Goal: Book appointment/travel/reservation

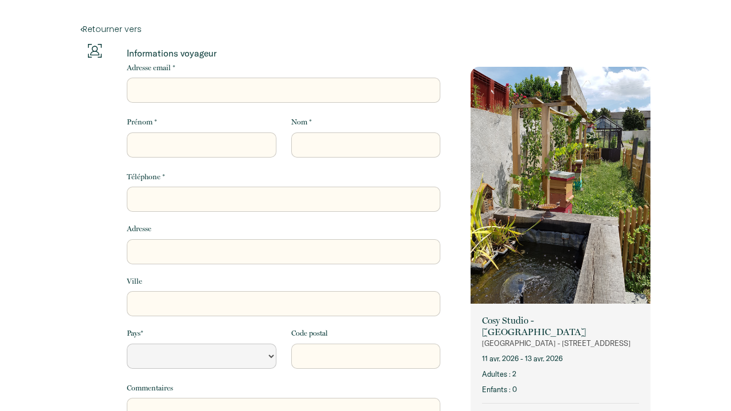
select select "Default select example"
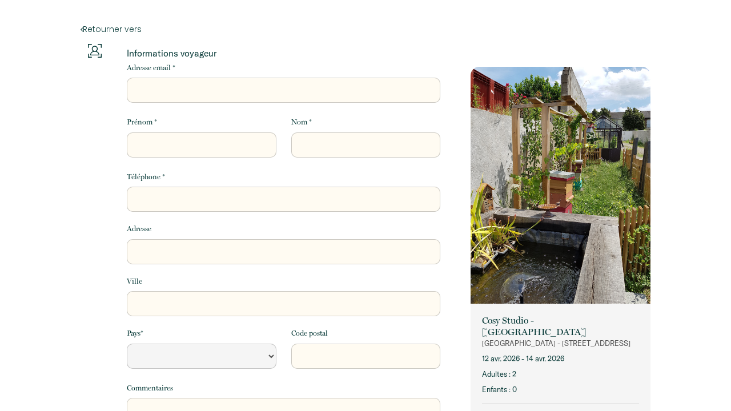
select select "Default select example"
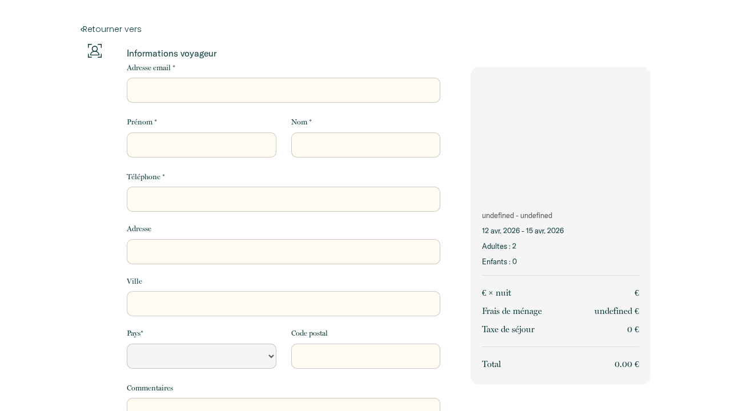
select select "Default select example"
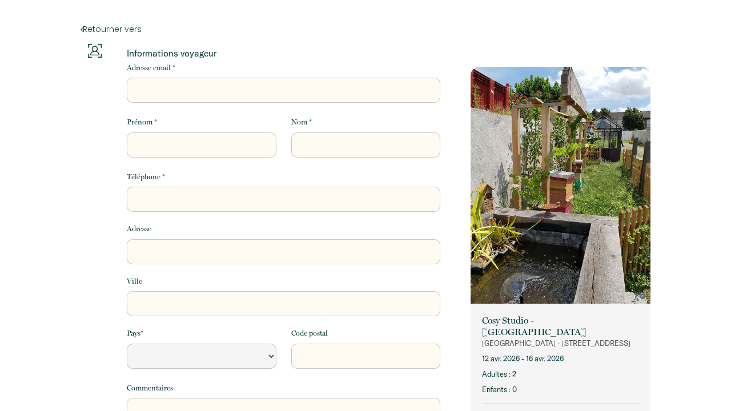
select select "Default select example"
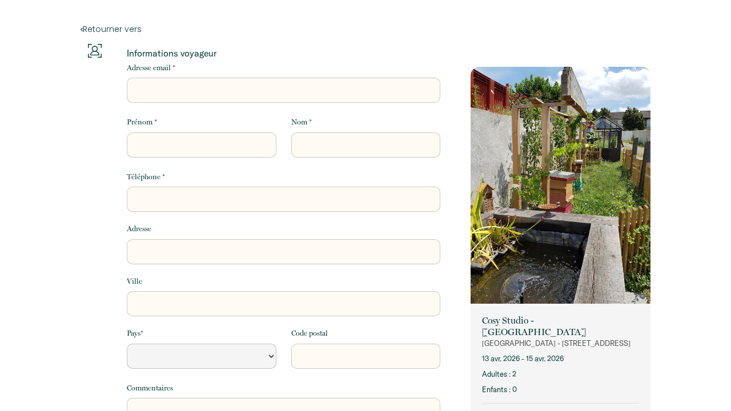
select select "Default select example"
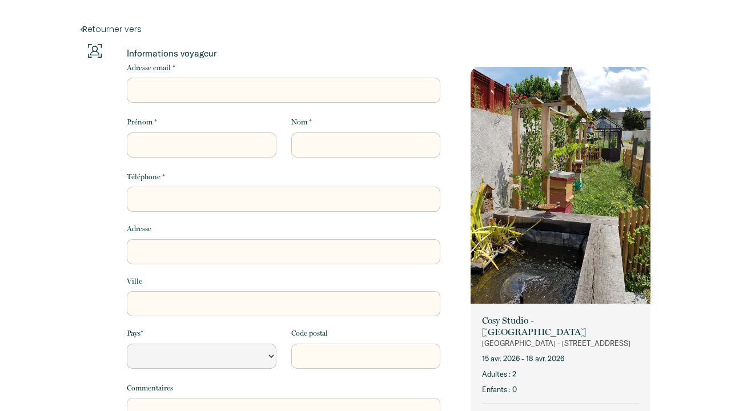
select select "Default select example"
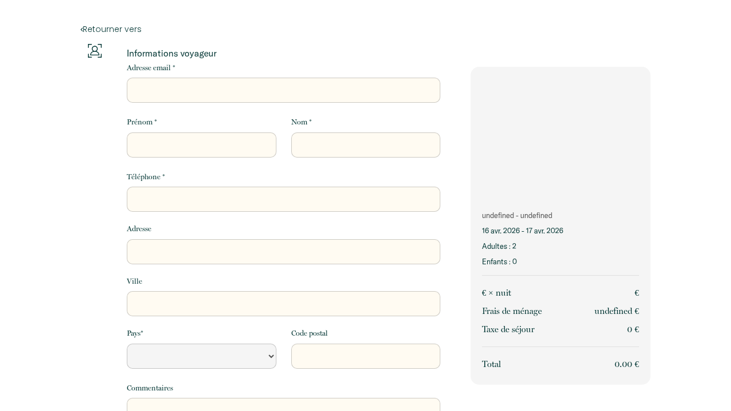
select select "Default select example"
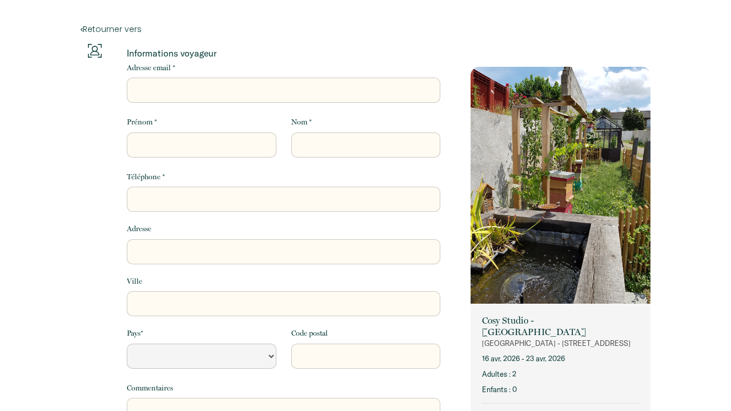
select select "Default select example"
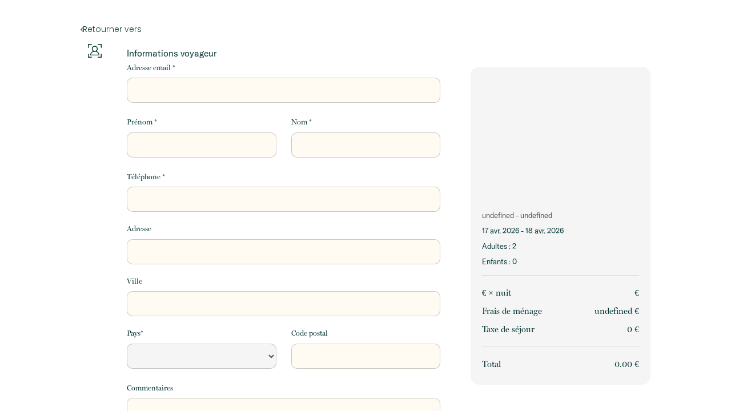
select select "Default select example"
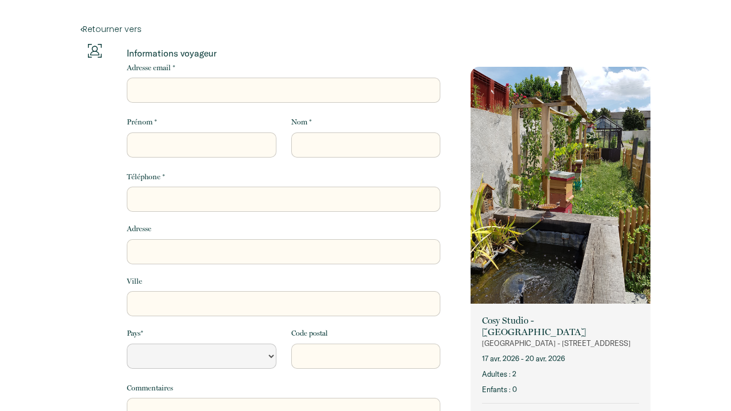
select select "Default select example"
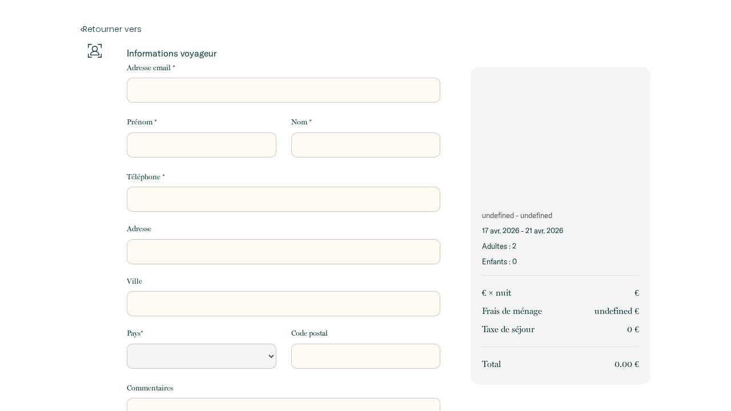
select select "Default select example"
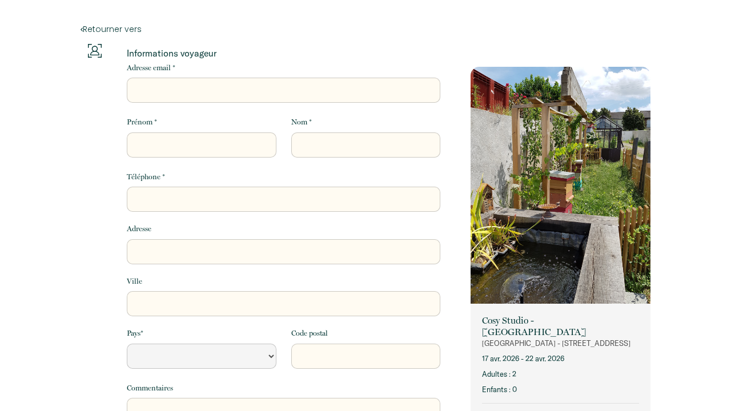
select select "Default select example"
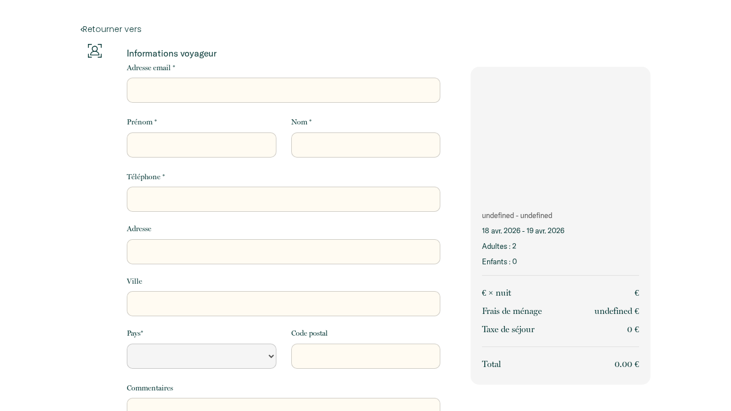
select select "Default select example"
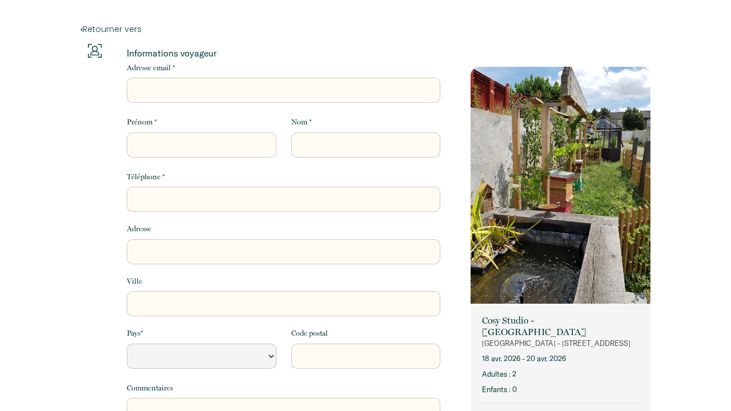
select select "Default select example"
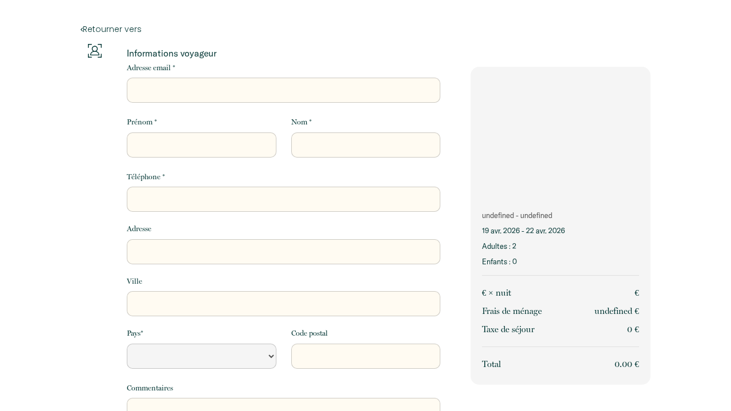
select select "Default select example"
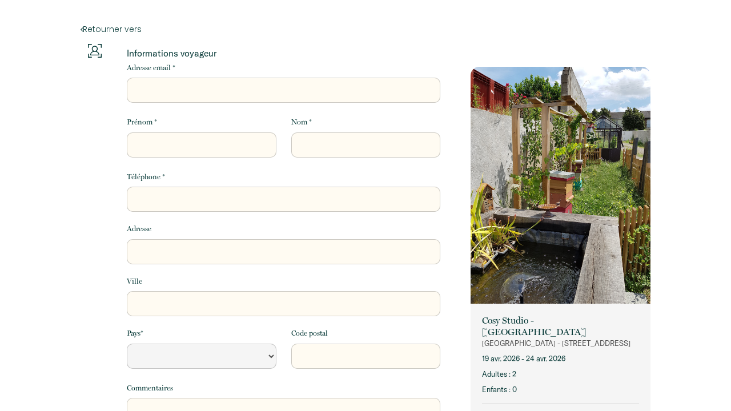
select select "Default select example"
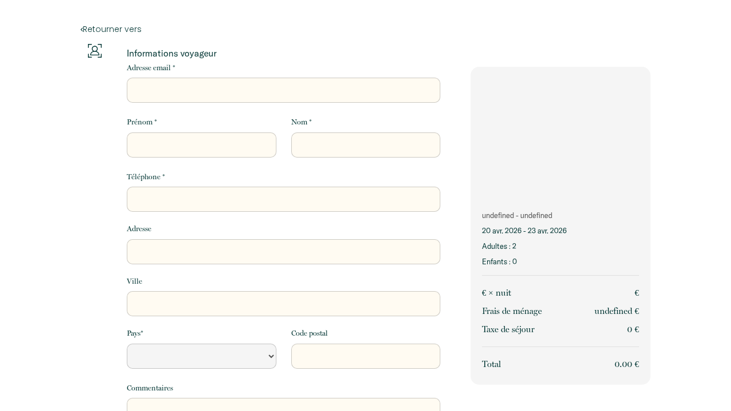
select select "Default select example"
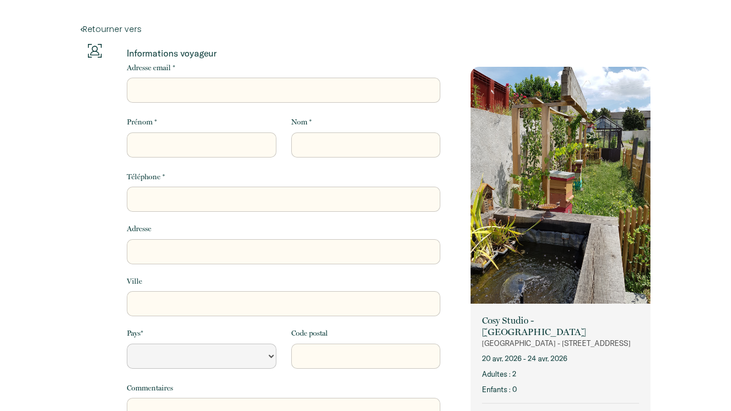
select select "Default select example"
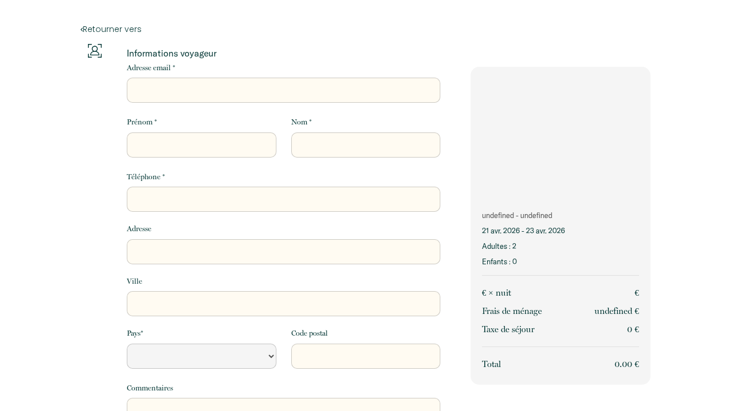
select select "Default select example"
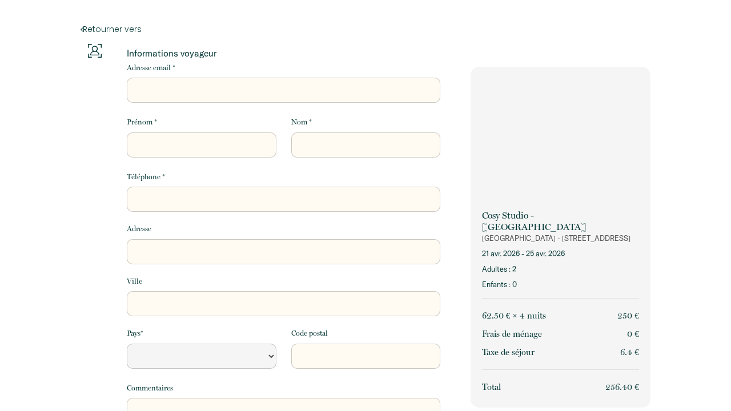
select select "Default select example"
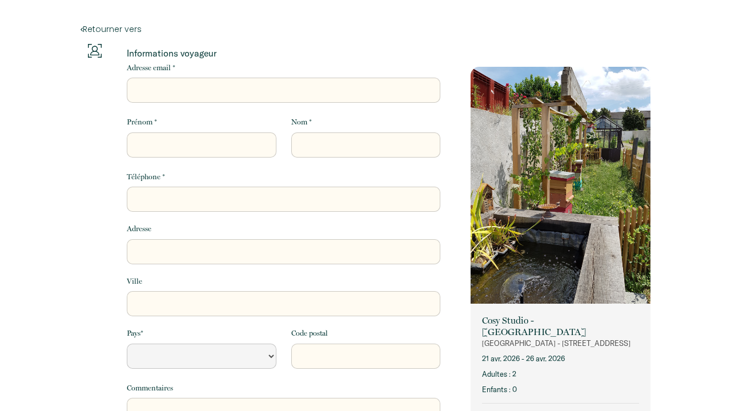
select select "Default select example"
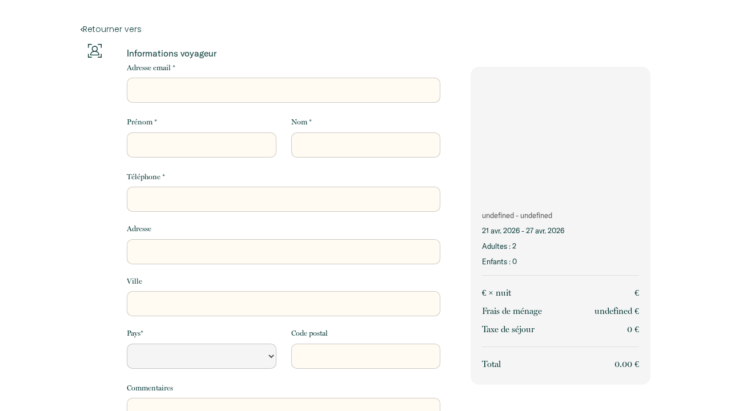
select select "Default select example"
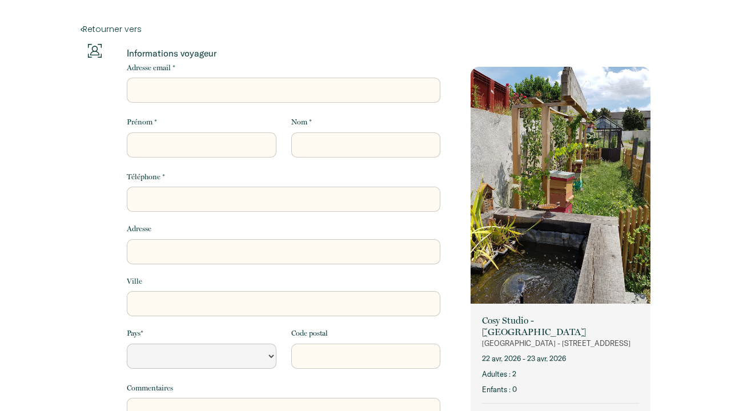
select select "Default select example"
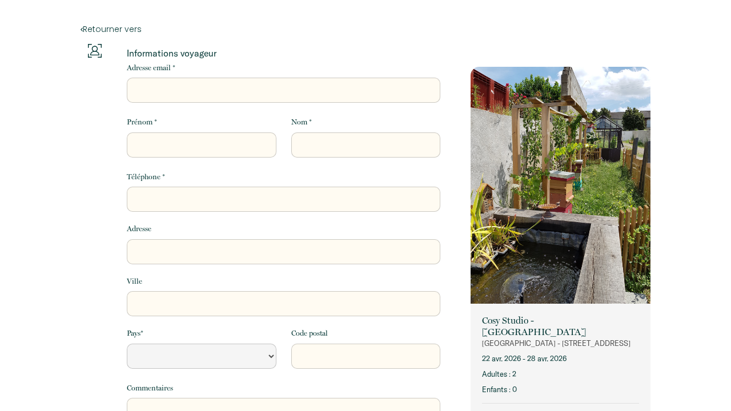
select select "Default select example"
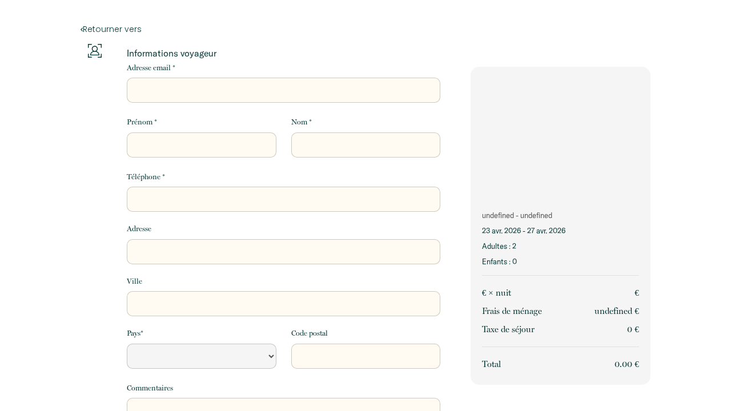
select select "Default select example"
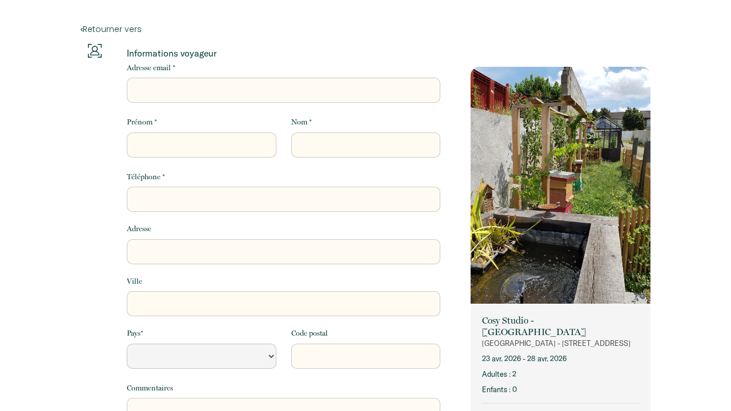
select select "Default select example"
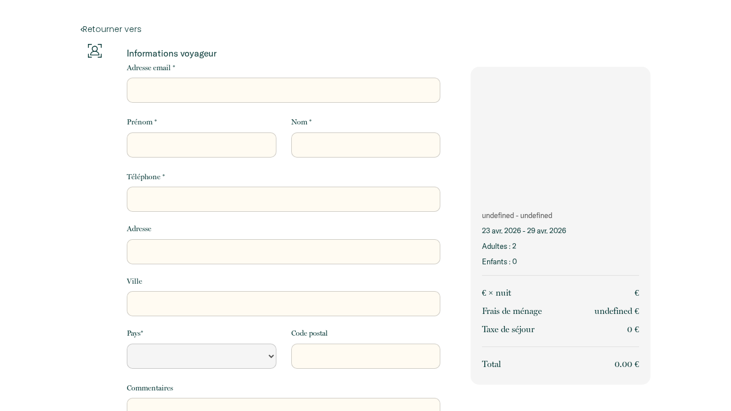
select select "Default select example"
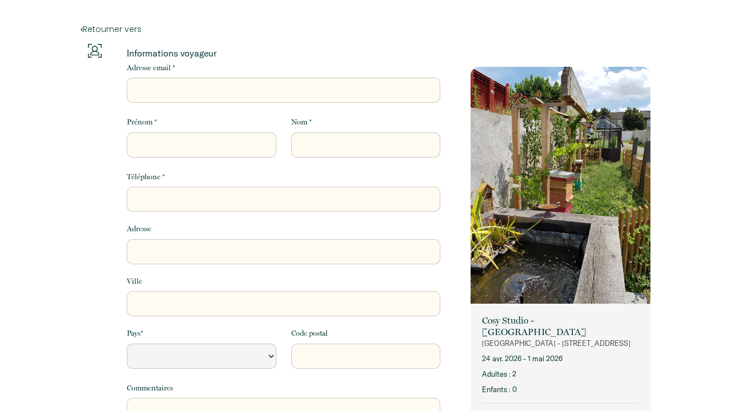
select select "Default select example"
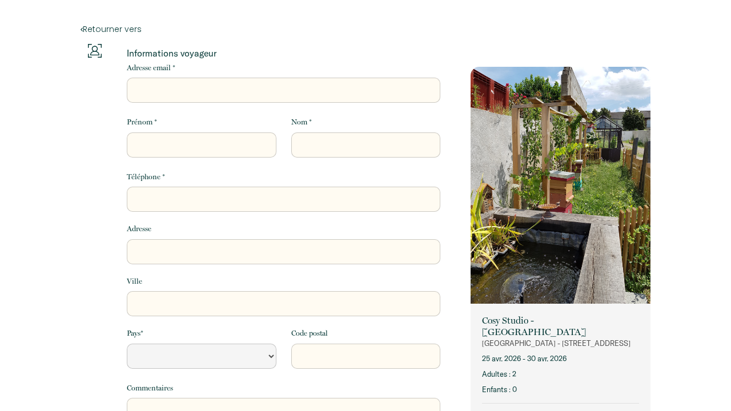
select select "Default select example"
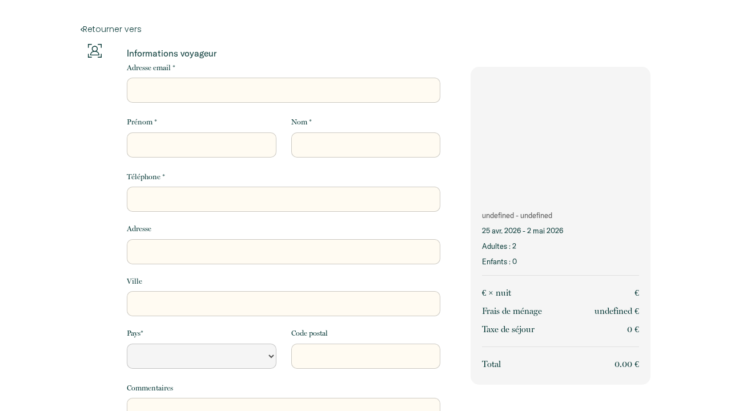
select select "Default select example"
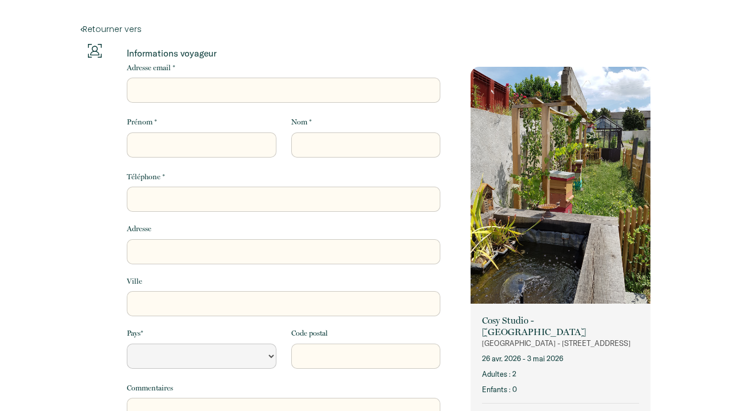
select select "Default select example"
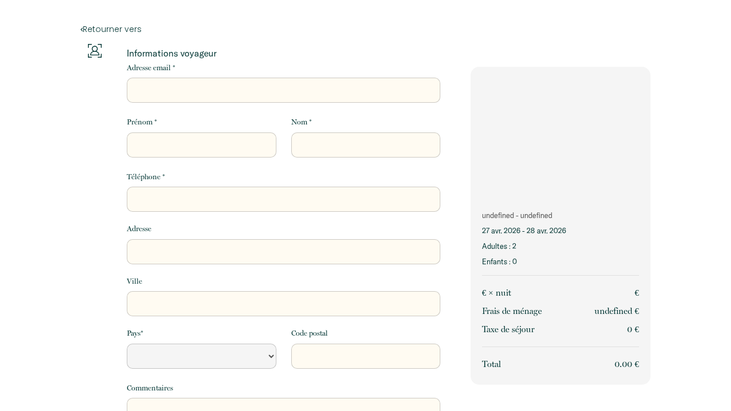
select select "Default select example"
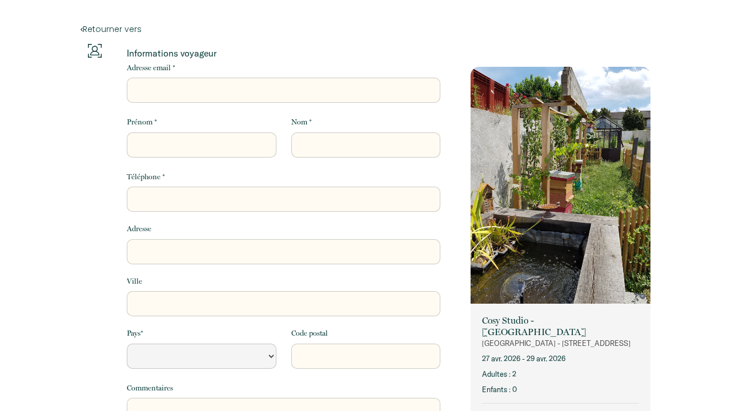
select select "Default select example"
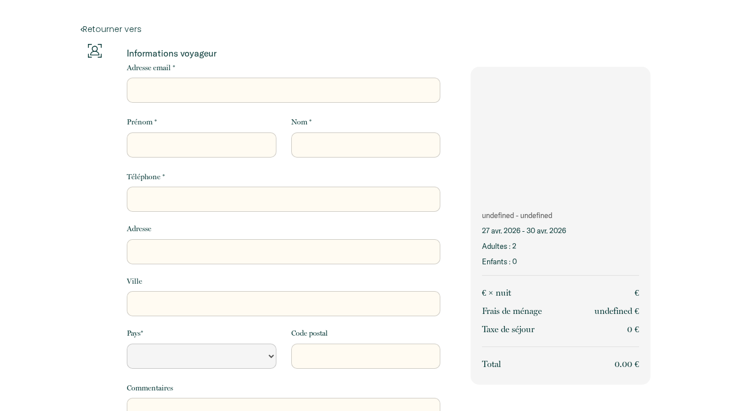
select select "Default select example"
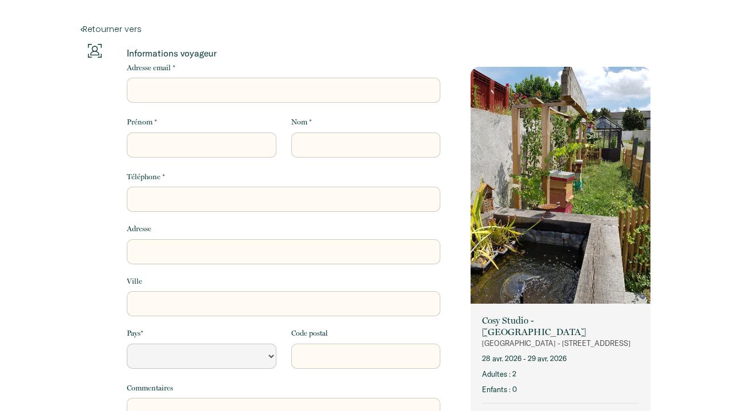
select select "Default select example"
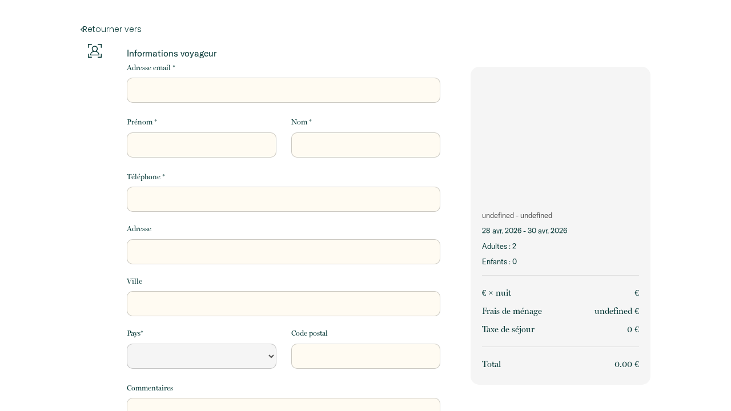
select select "Default select example"
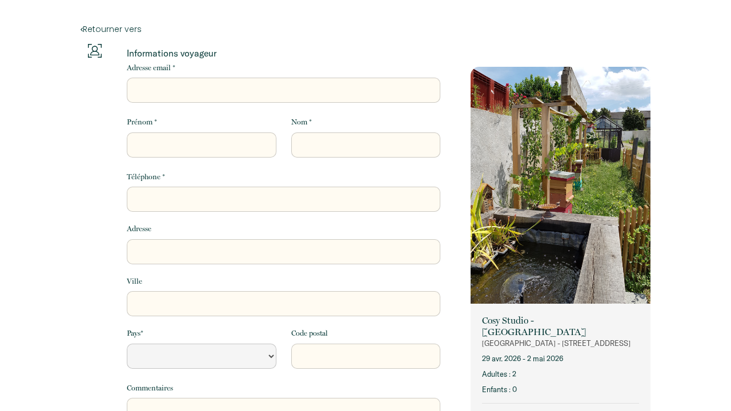
select select "Default select example"
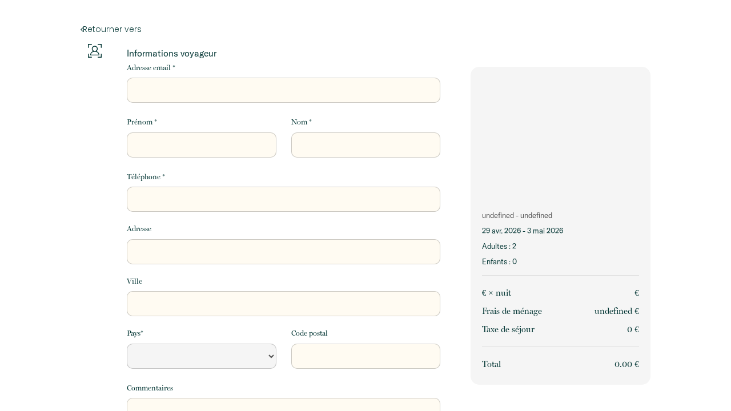
select select "Default select example"
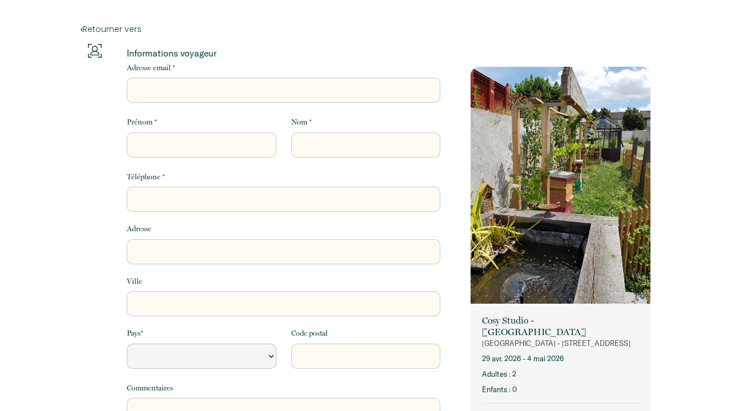
select select "Default select example"
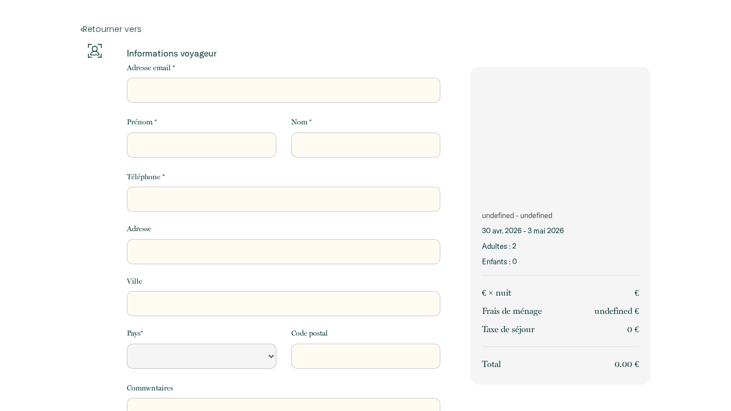
select select "Default select example"
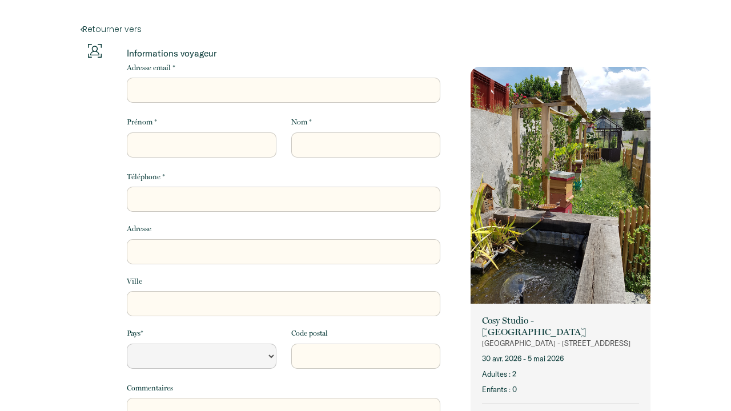
select select "Default select example"
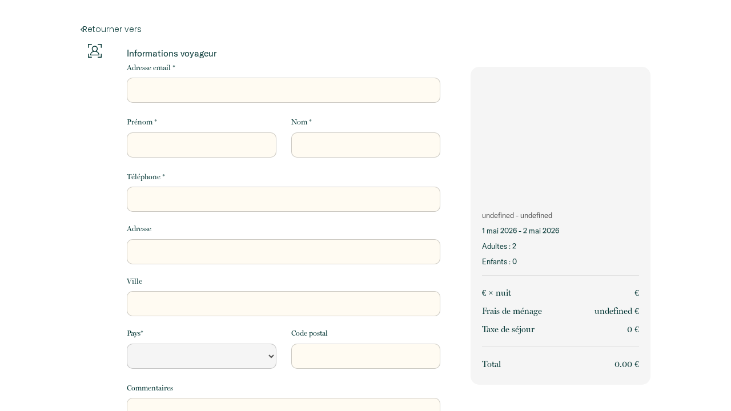
select select "Default select example"
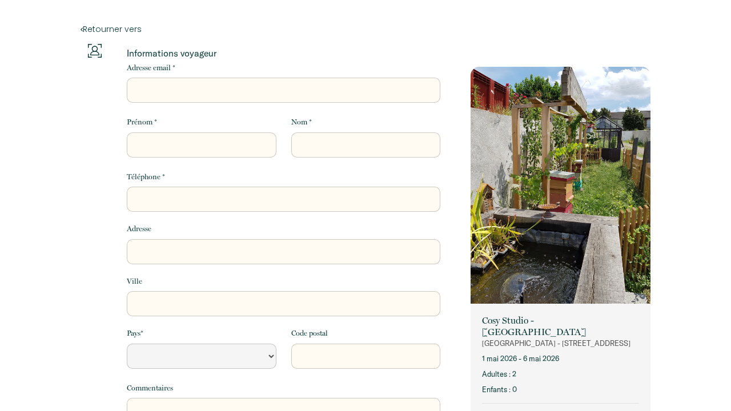
select select "Default select example"
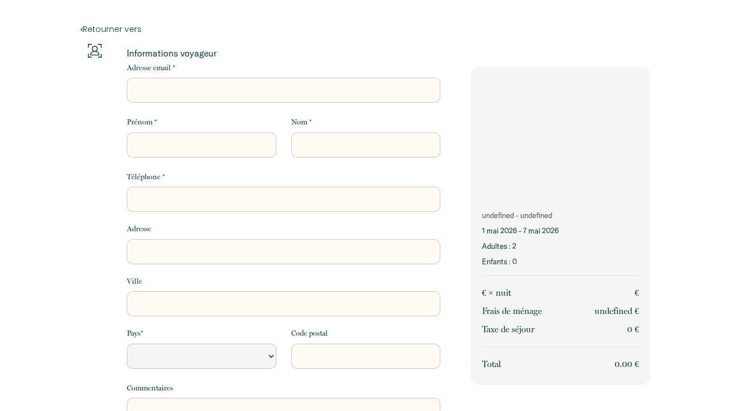
select select "Default select example"
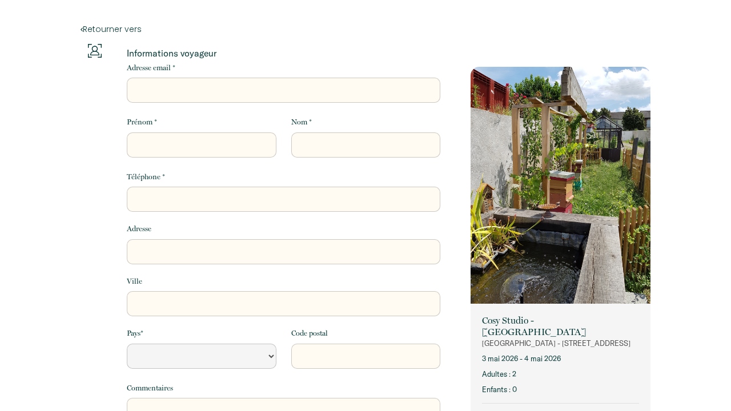
select select "Default select example"
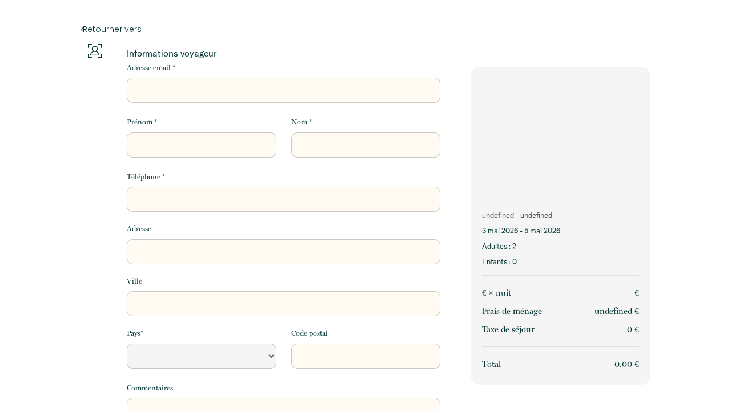
select select "Default select example"
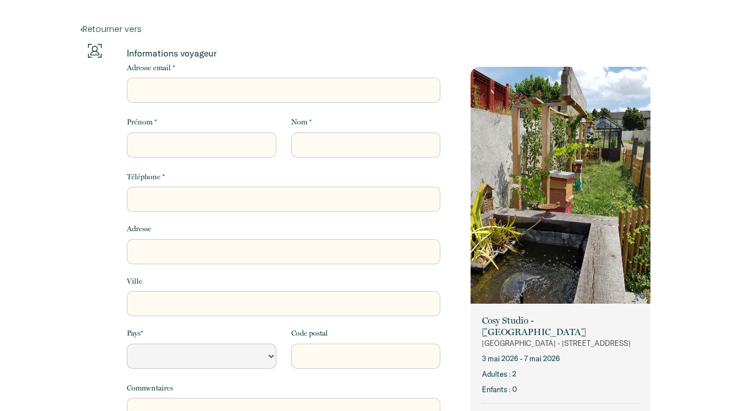
select select "Default select example"
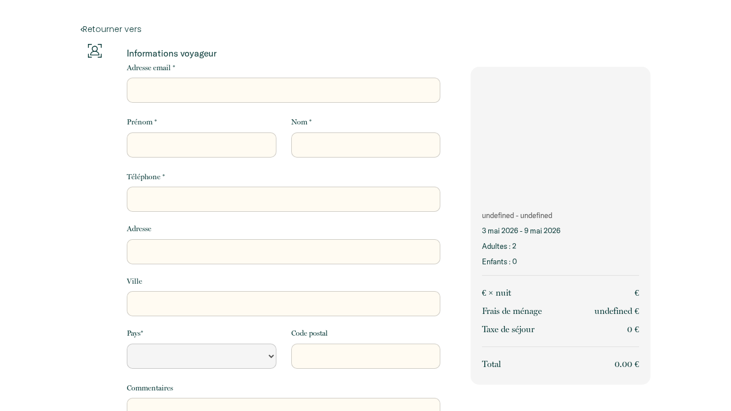
select select "Default select example"
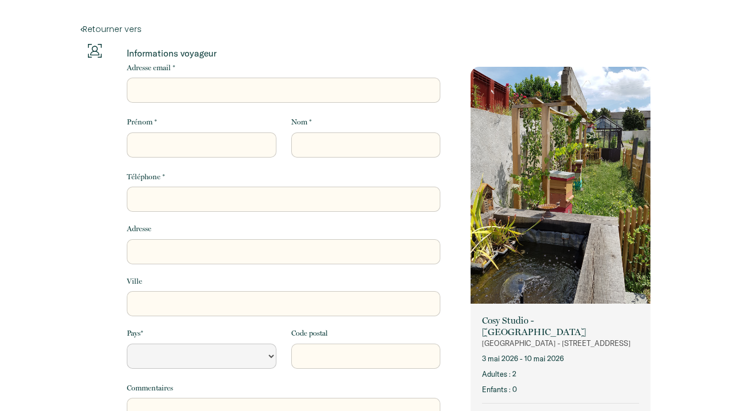
select select "Default select example"
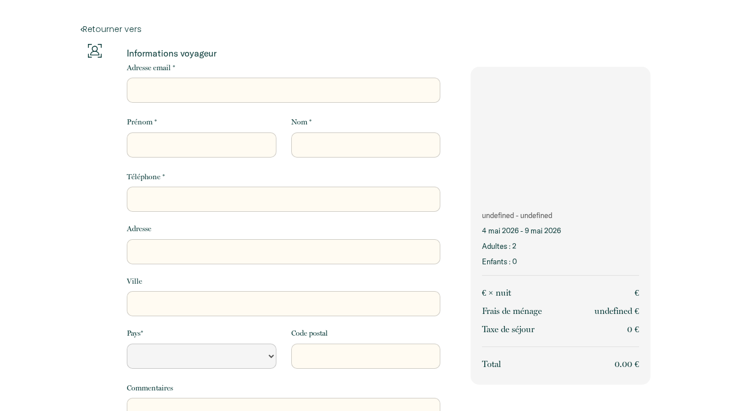
select select "Default select example"
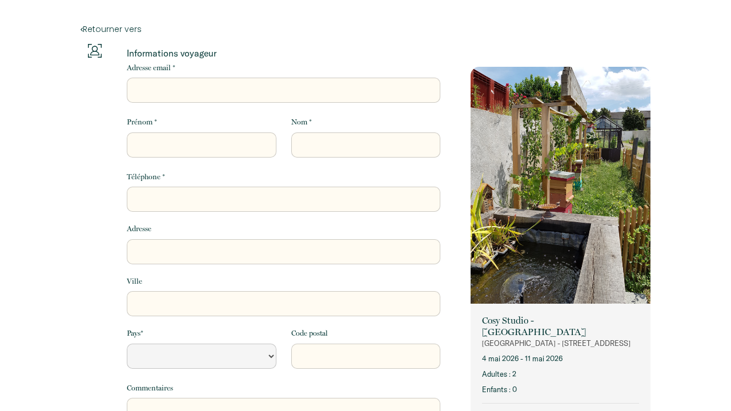
select select "Default select example"
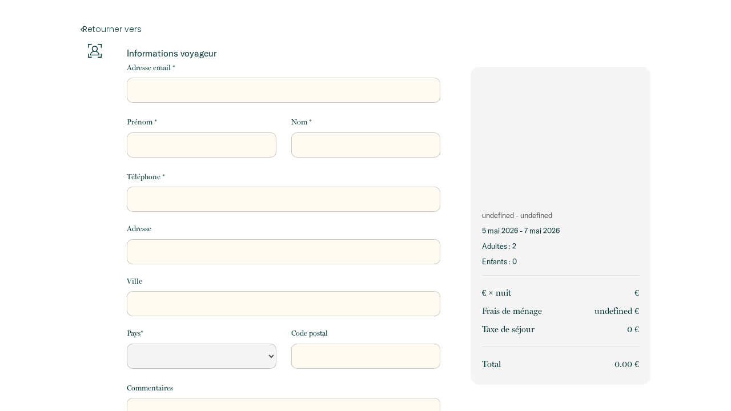
select select "Default select example"
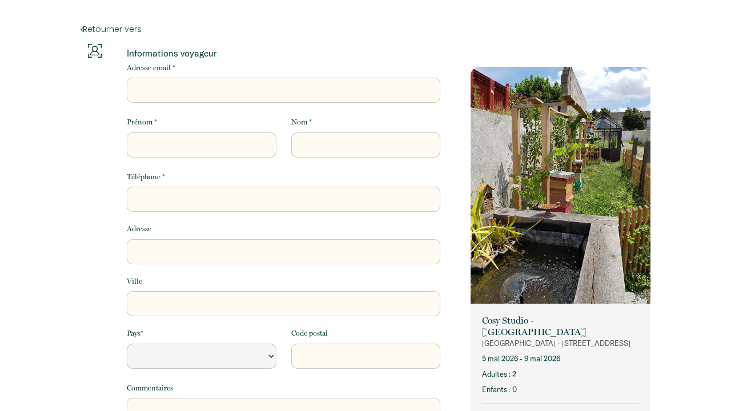
select select "Default select example"
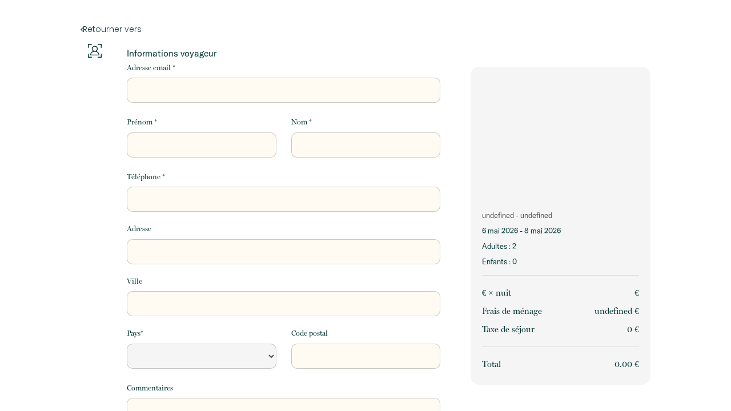
select select "Default select example"
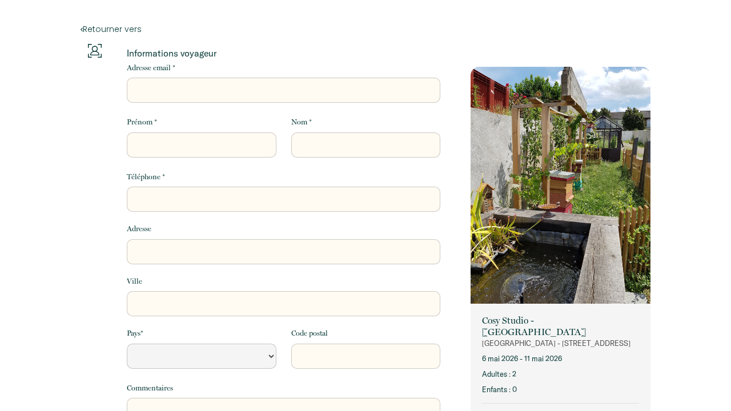
select select "Default select example"
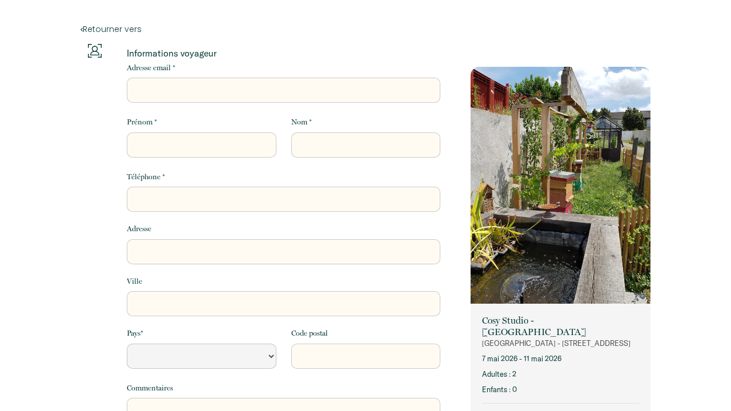
select select "Default select example"
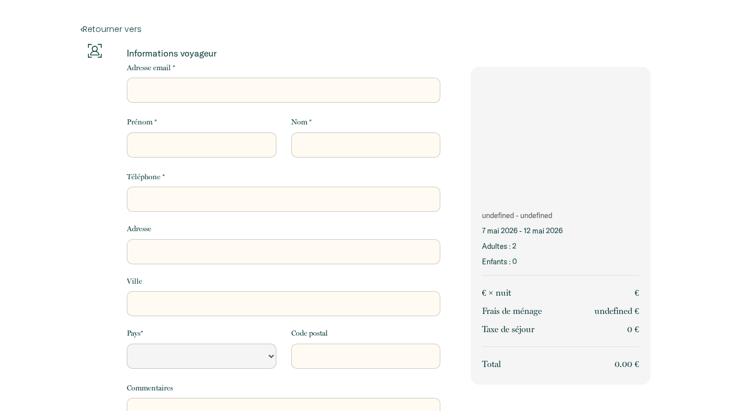
select select "Default select example"
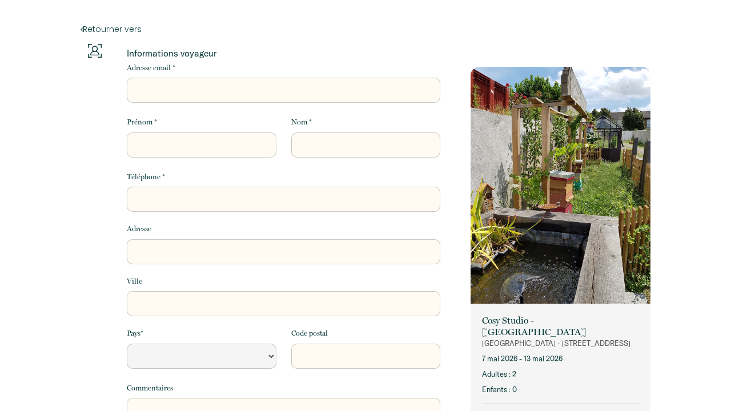
select select "Default select example"
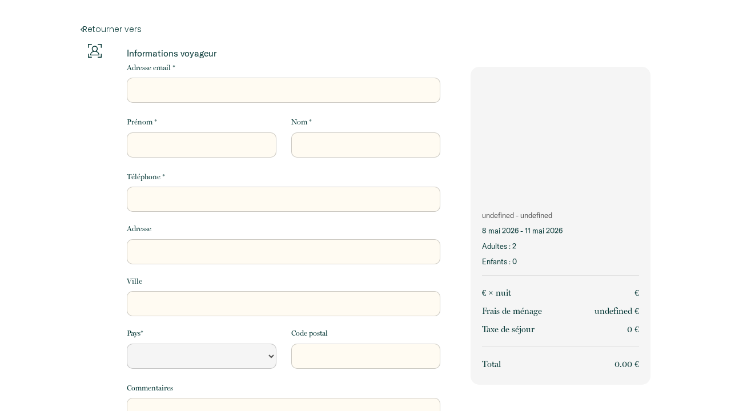
select select "Default select example"
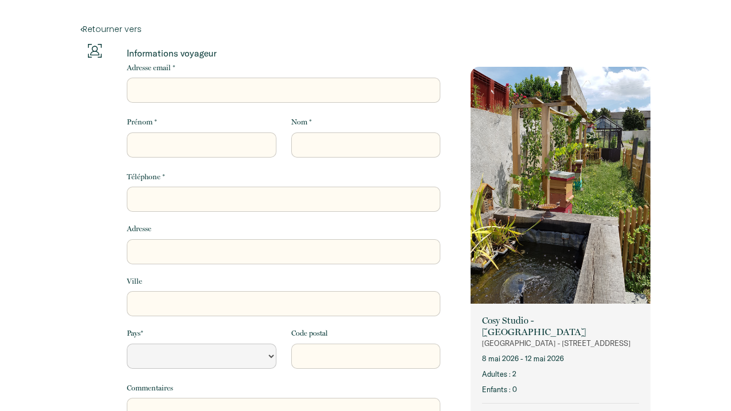
select select "Default select example"
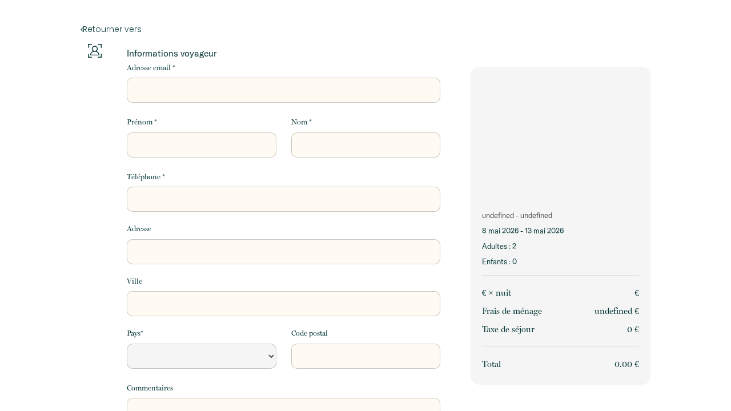
select select "Default select example"
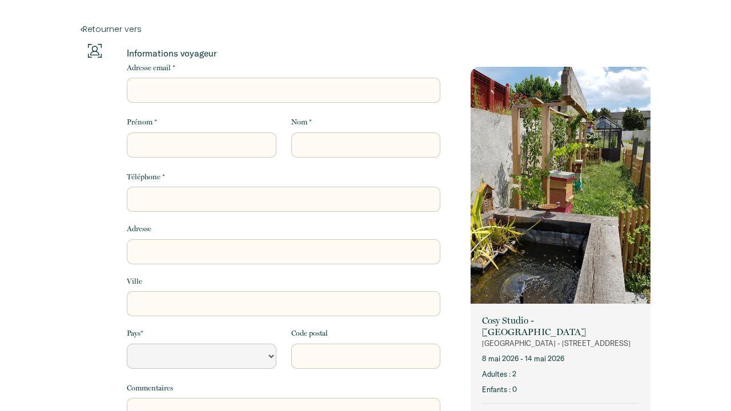
select select "Default select example"
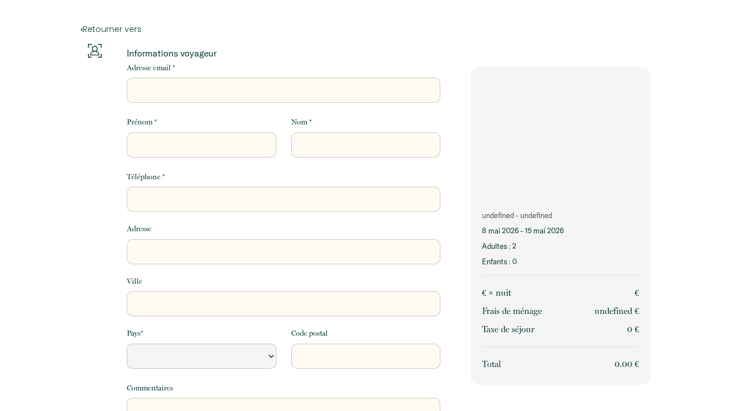
select select "Default select example"
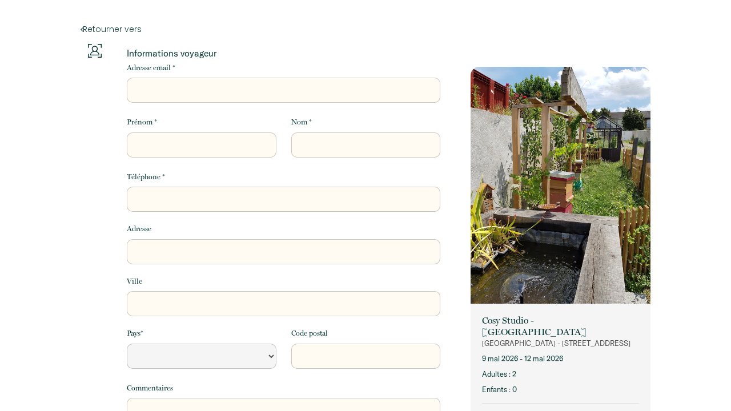
select select "Default select example"
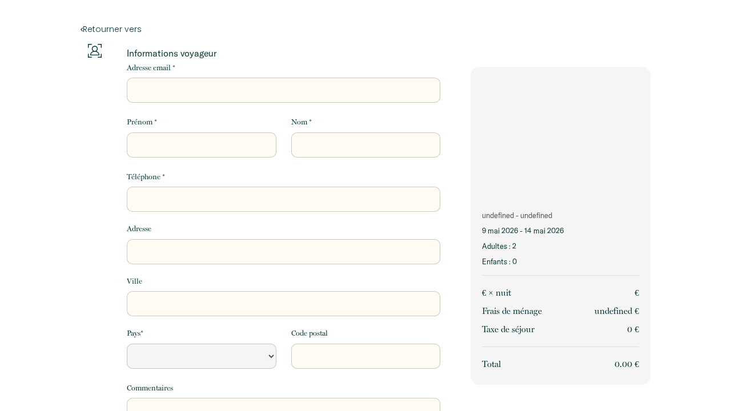
select select "Default select example"
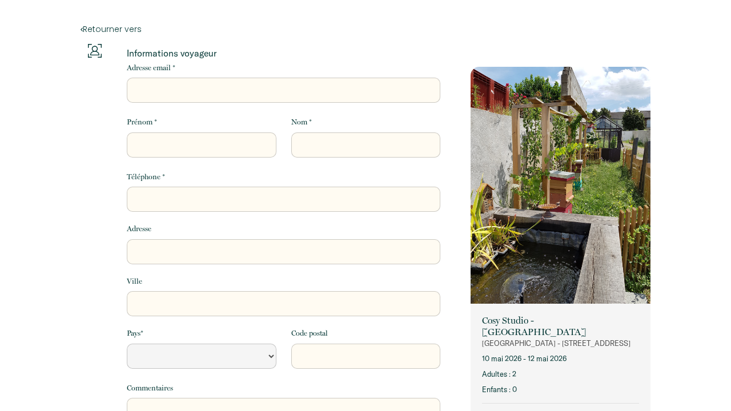
select select "Default select example"
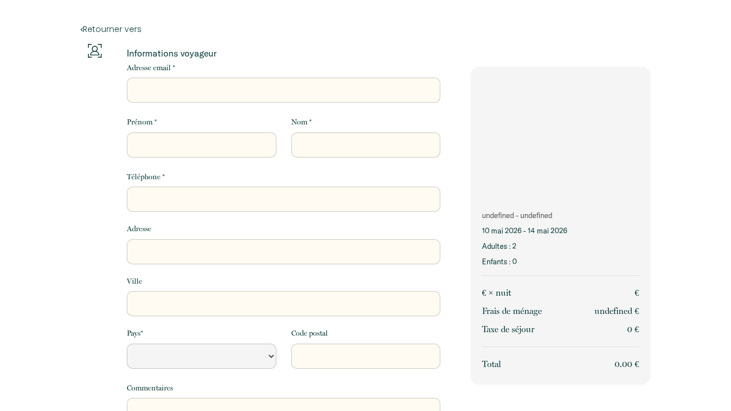
select select "Default select example"
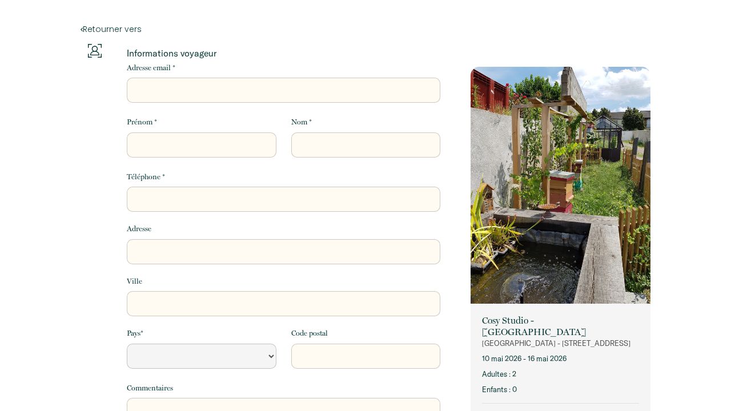
select select "Default select example"
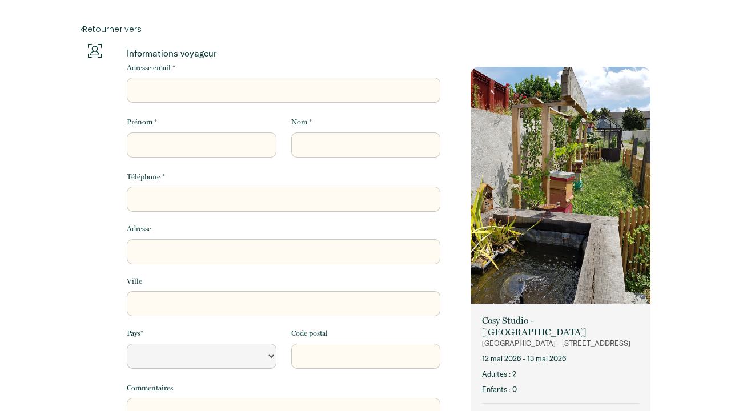
select select "Default select example"
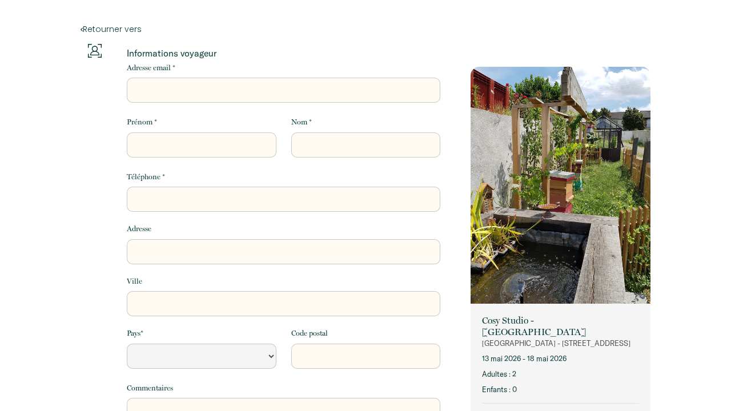
select select "Default select example"
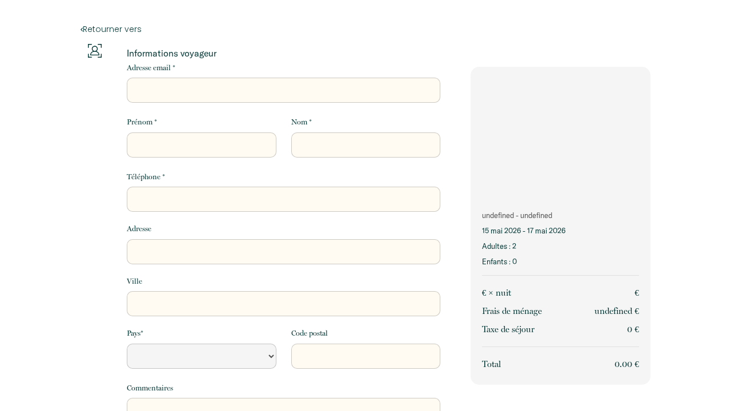
select select "Default select example"
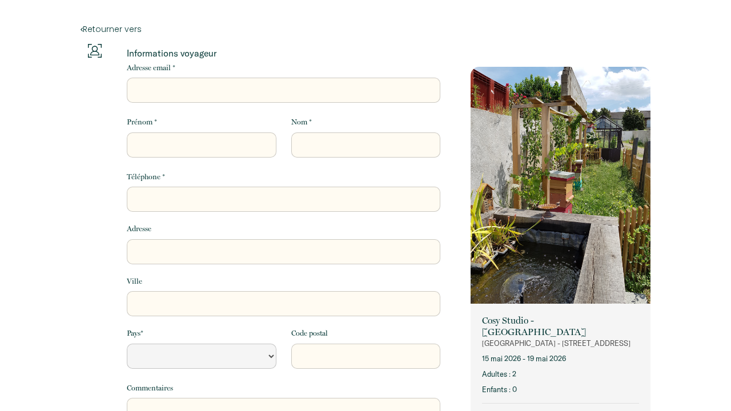
select select "Default select example"
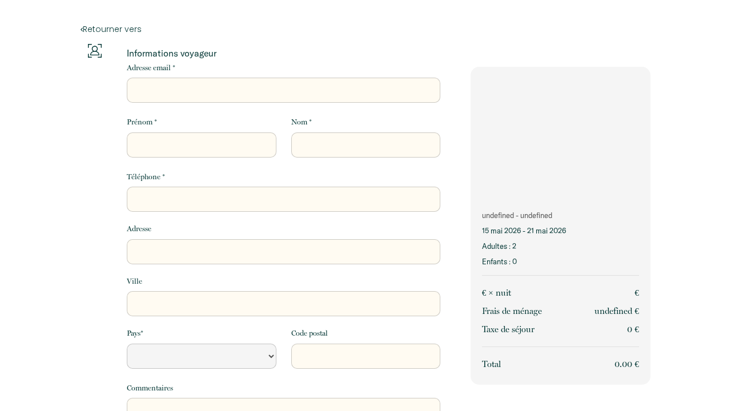
select select "Default select example"
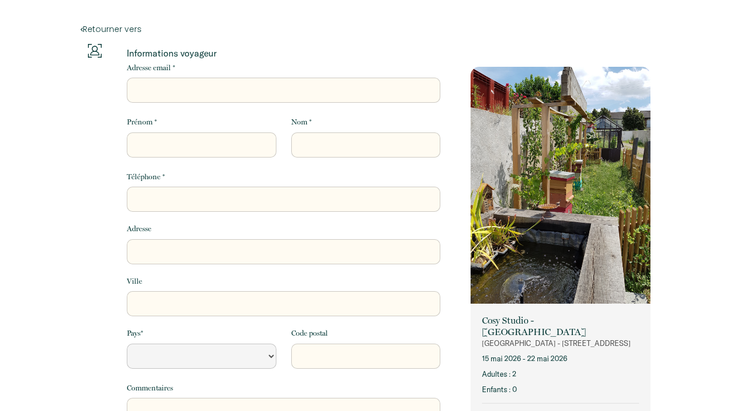
select select "Default select example"
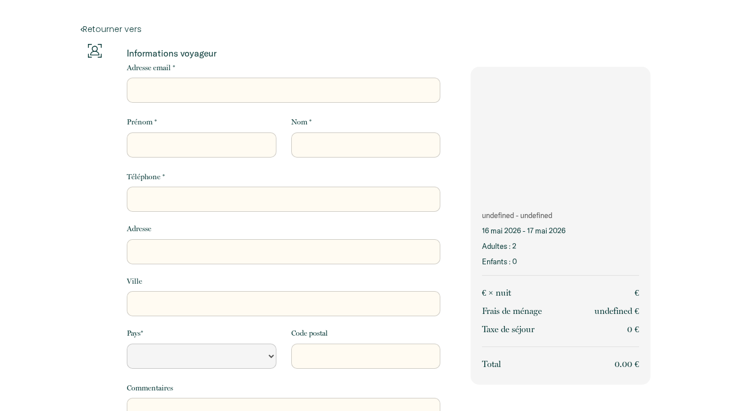
select select "Default select example"
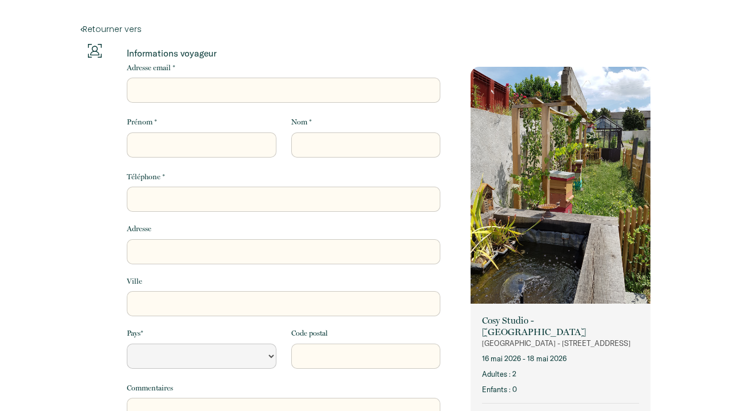
select select "Default select example"
